Goal: Task Accomplishment & Management: Complete application form

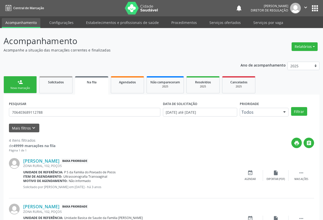
click at [23, 85] on link "person_add Nova marcação" at bounding box center [20, 84] width 33 height 17
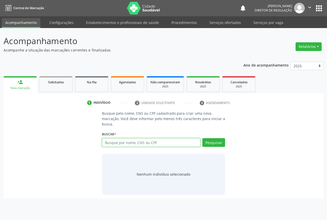
click at [117, 145] on input "text" at bounding box center [151, 142] width 98 height 9
type input "700606942555664"
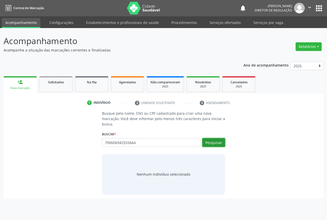
click at [209, 142] on button "Pesquisar" at bounding box center [213, 142] width 23 height 9
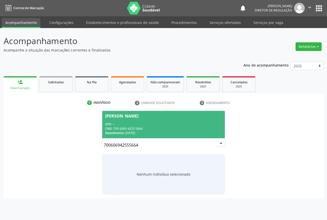
click at [131, 120] on span "[PERSON_NAME] CPF: -- CNS: 700 6069 4255 5664 Nascimento: [DATE]" at bounding box center [163, 124] width 122 height 27
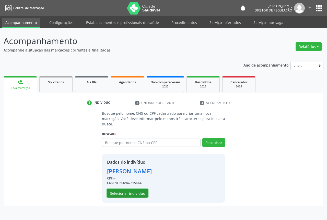
click at [126, 196] on button "Selecionar indivíduo" at bounding box center [127, 193] width 41 height 9
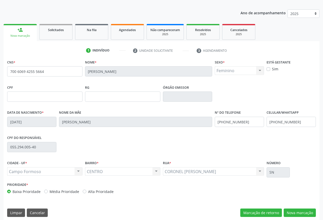
scroll to position [56, 0]
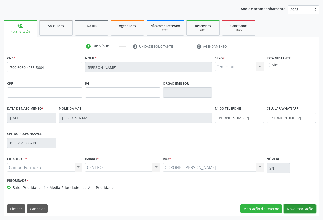
click at [301, 207] on button "Nova marcação" at bounding box center [299, 209] width 32 height 9
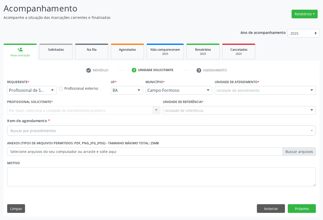
scroll to position [33, 0]
click at [52, 89] on div at bounding box center [52, 90] width 8 height 9
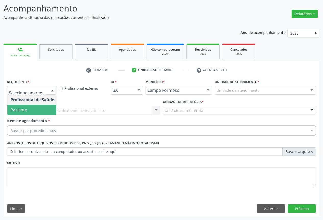
click at [31, 110] on span "Paciente" at bounding box center [32, 110] width 50 height 10
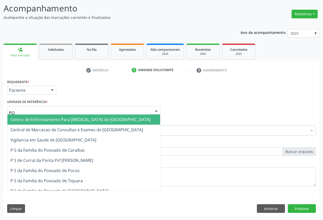
type input "POC"
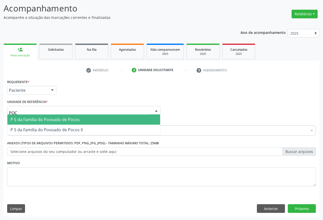
click at [47, 118] on span "P S da Familia do Povoado de Pocos" at bounding box center [44, 120] width 69 height 6
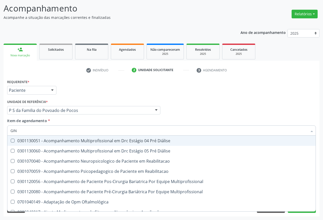
type input "GINE"
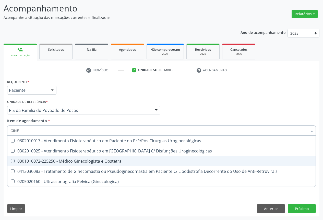
click at [66, 160] on div "0301010072-225250 - Médico Ginecologista e Obstetra" at bounding box center [161, 161] width 302 height 4
checkbox Obstetra "true"
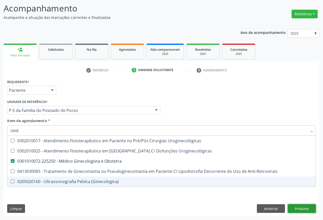
click at [300, 208] on div "Requerente * Paciente Profissional de Saúde Paciente Nenhum resultado encontrad…" at bounding box center [162, 147] width 316 height 139
checkbox Uroginecológicas "true"
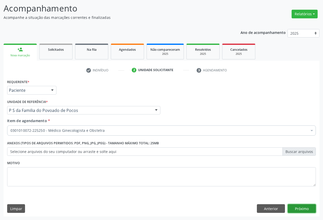
click at [299, 208] on button "Próximo" at bounding box center [302, 208] width 28 height 9
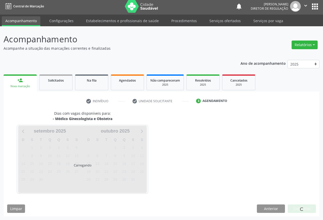
scroll to position [2, 0]
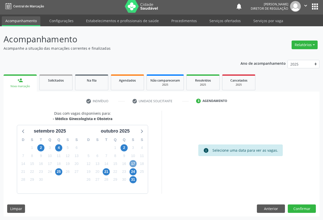
click at [132, 162] on span "17" at bounding box center [132, 163] width 7 height 7
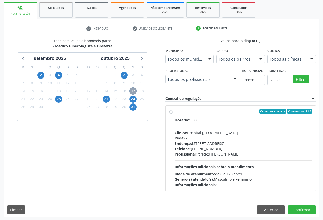
scroll to position [76, 0]
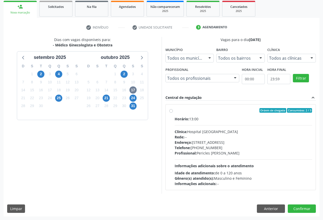
click at [175, 110] on label "Ordem de chegada Consumidos: 2 / 3 Horário: 13:00 Clínica: Hospital [GEOGRAPHIC…" at bounding box center [244, 147] width 138 height 78
click at [170, 110] on input "Ordem de chegada Consumidos: 2 / 3 Horário: 13:00 Clínica: Hospital [GEOGRAPHIC…" at bounding box center [171, 110] width 4 height 5
radio input "true"
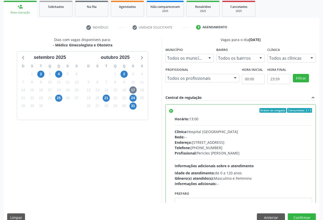
scroll to position [85, 0]
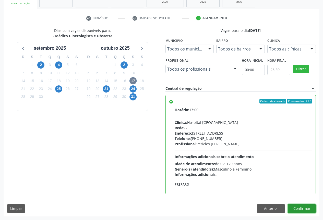
click at [301, 207] on button "Confirmar" at bounding box center [302, 208] width 28 height 9
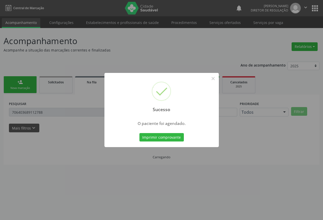
scroll to position [0, 0]
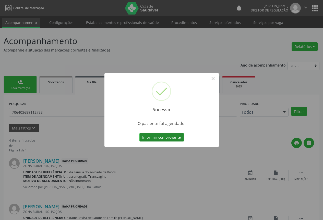
click at [163, 136] on button "Imprimir comprovante" at bounding box center [161, 137] width 44 height 9
